Goal: Transaction & Acquisition: Purchase product/service

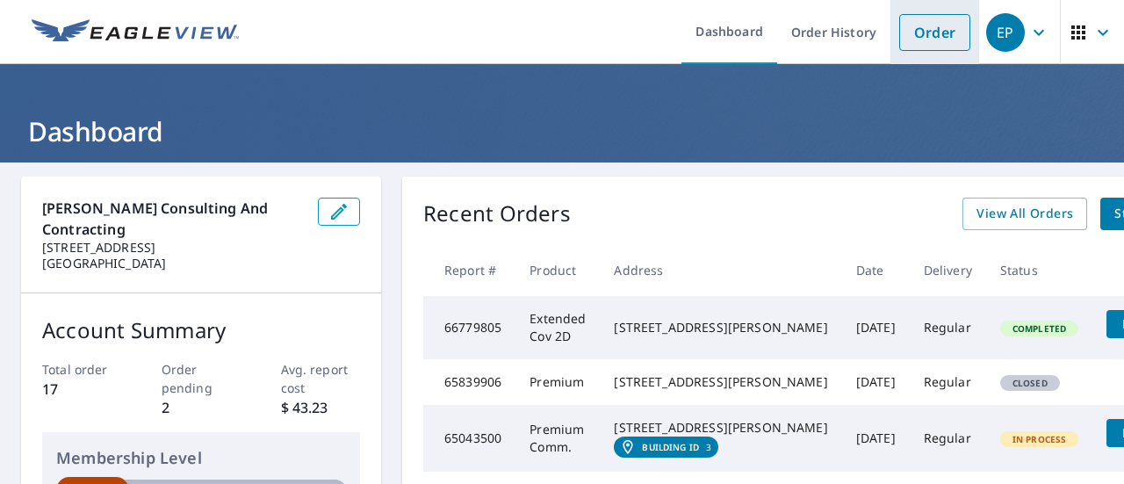
click at [907, 41] on link "Order" at bounding box center [934, 32] width 71 height 37
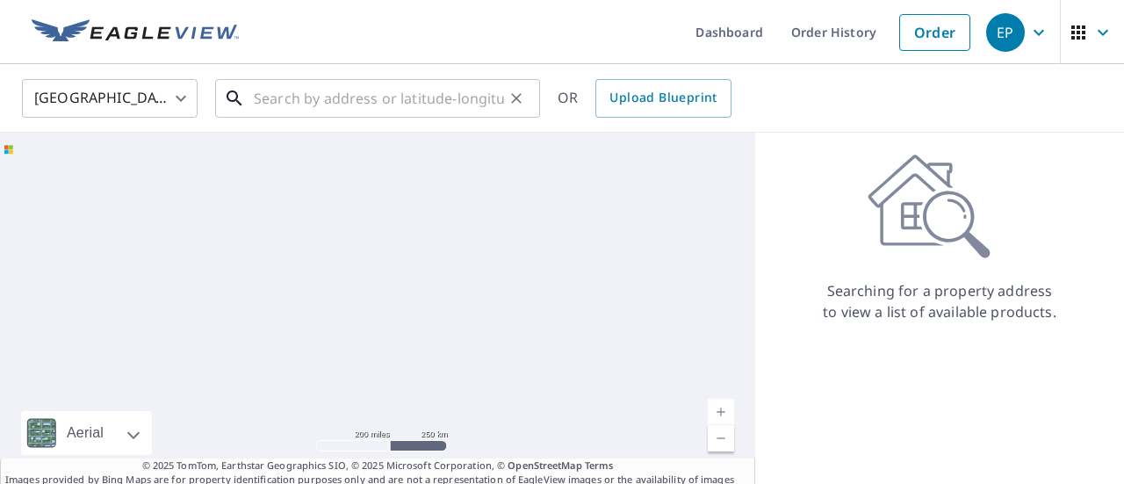
click at [417, 103] on input "text" at bounding box center [379, 98] width 250 height 49
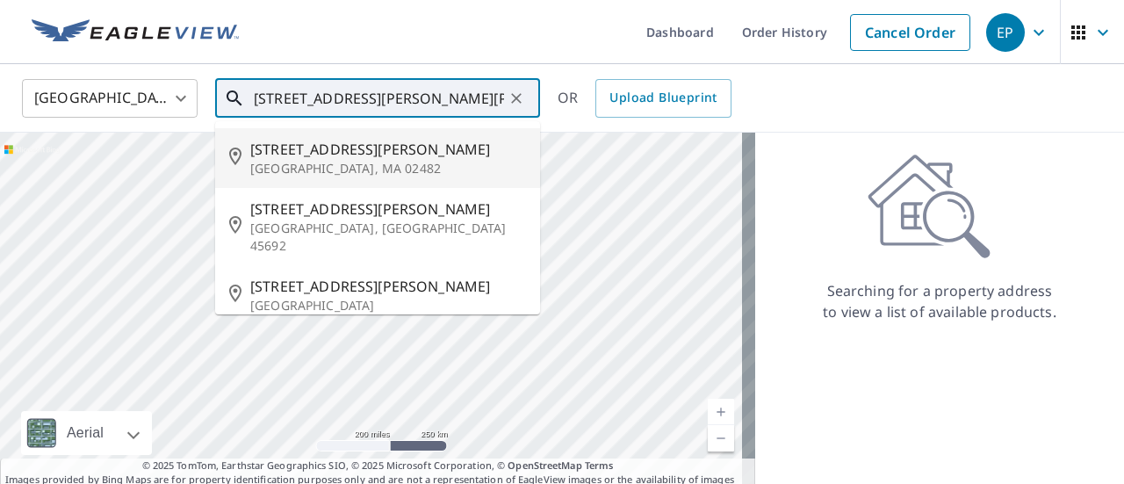
click at [365, 166] on p "[GEOGRAPHIC_DATA], MA 02482" at bounding box center [388, 169] width 276 height 18
type input "[STREET_ADDRESS][PERSON_NAME]"
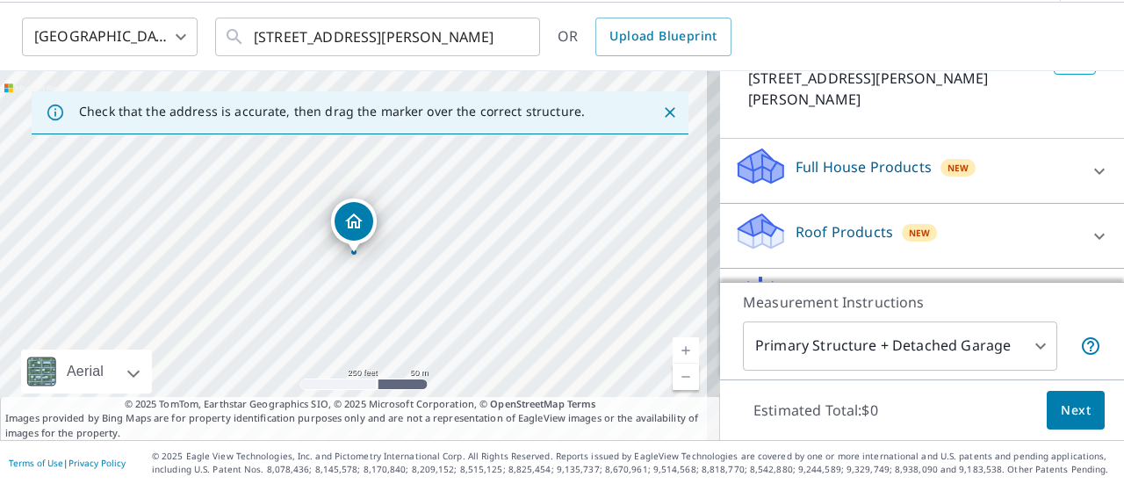
scroll to position [134, 0]
click at [1028, 212] on div "Roof Products New" at bounding box center [906, 237] width 344 height 50
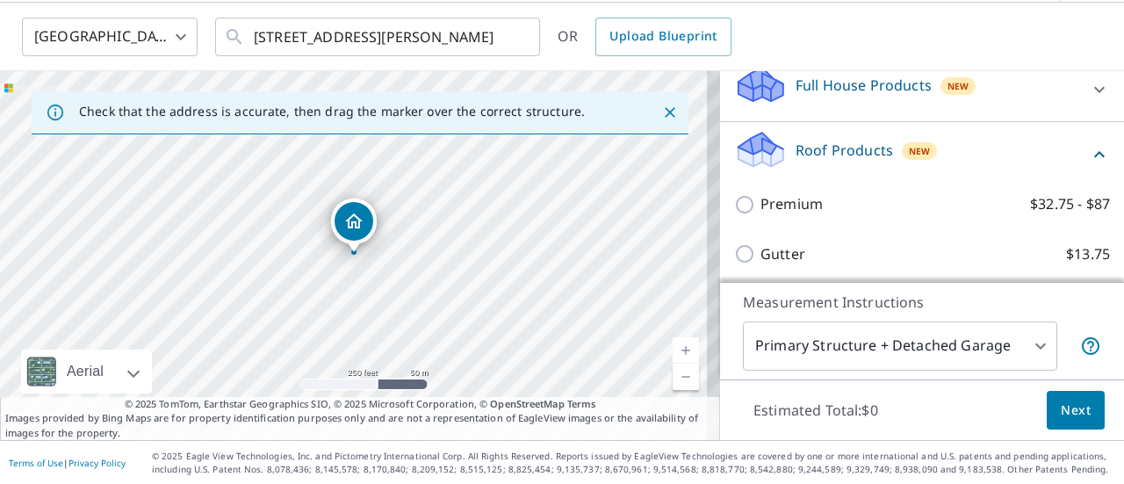
scroll to position [229, 0]
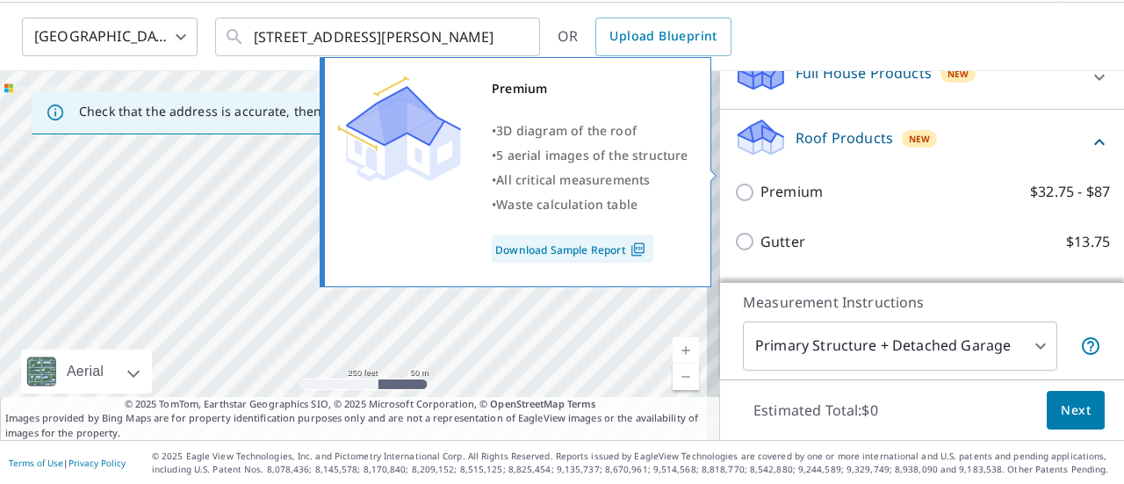
click at [734, 182] on input "Premium $32.75 - $87" at bounding box center [747, 192] width 26 height 21
checkbox input "true"
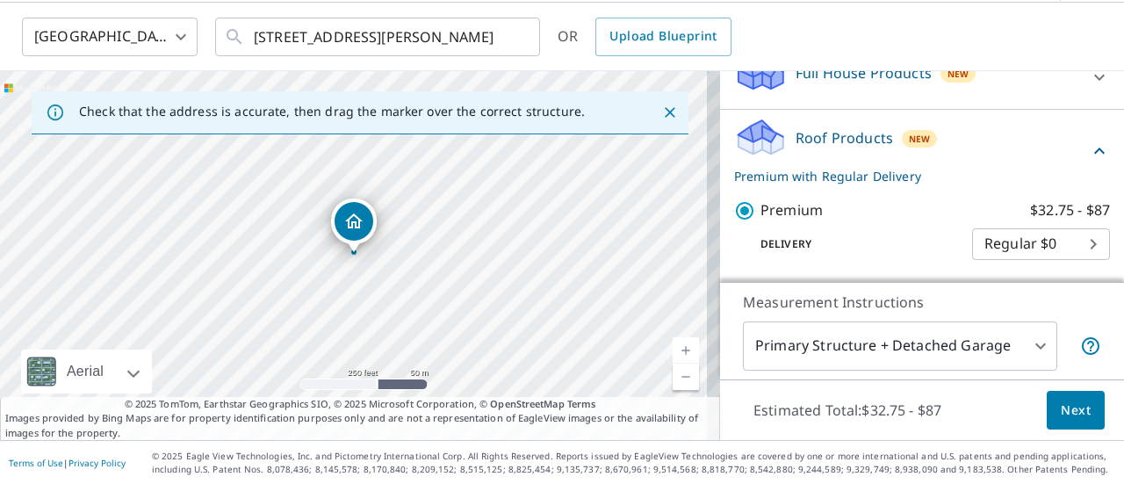
click at [1061, 408] on span "Next" at bounding box center [1076, 411] width 30 height 22
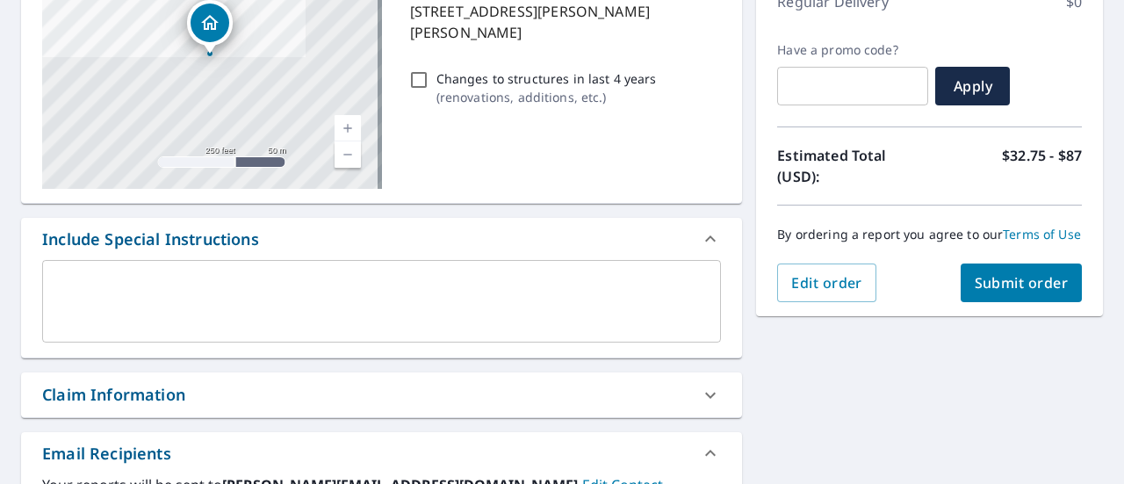
scroll to position [264, 0]
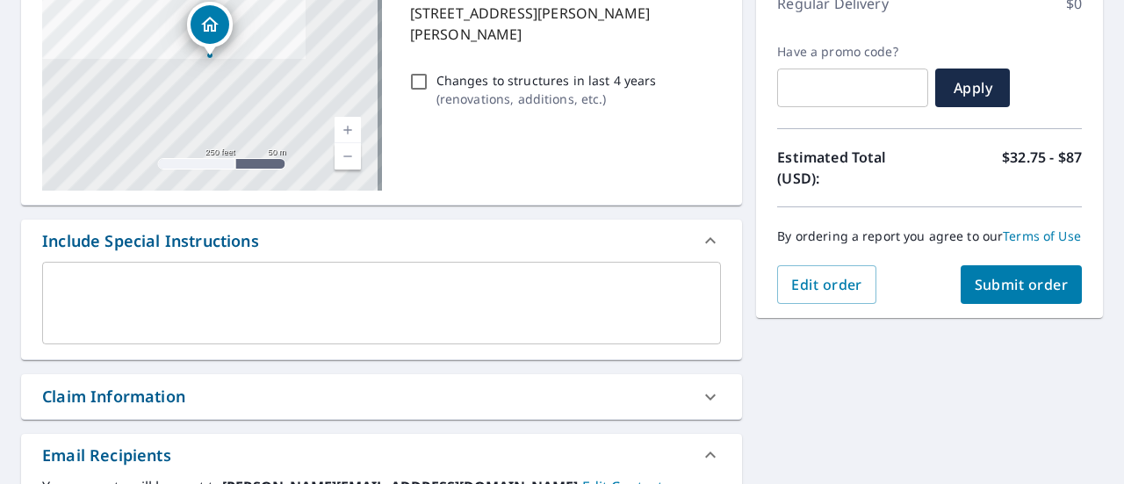
click at [1038, 304] on button "Submit order" at bounding box center [1022, 284] width 122 height 39
